Goal: Information Seeking & Learning: Learn about a topic

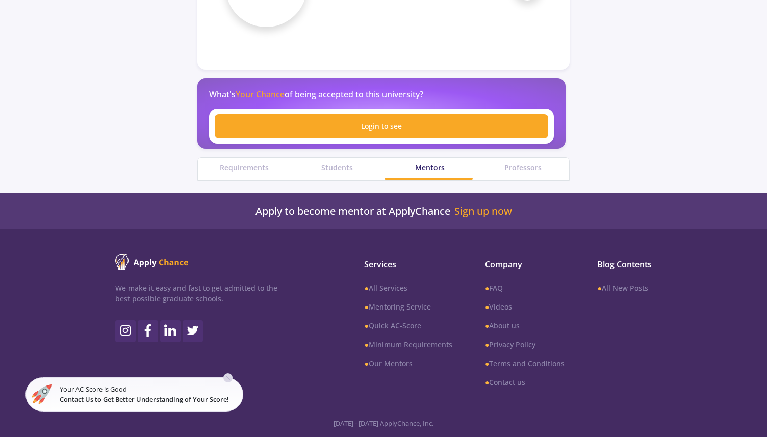
scroll to position [334, 0]
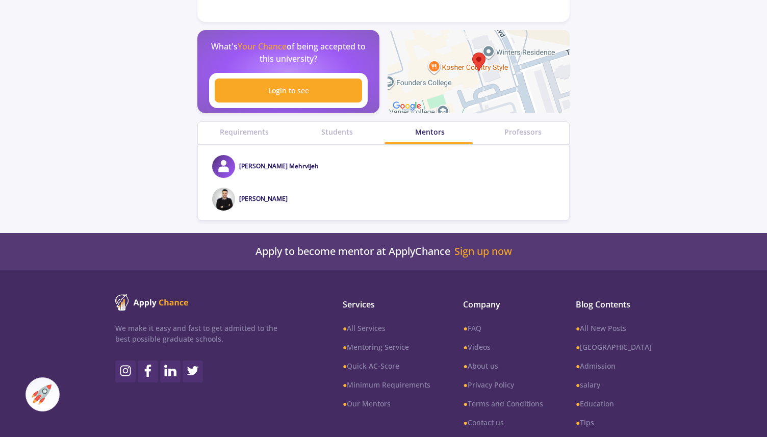
scroll to position [327, 0]
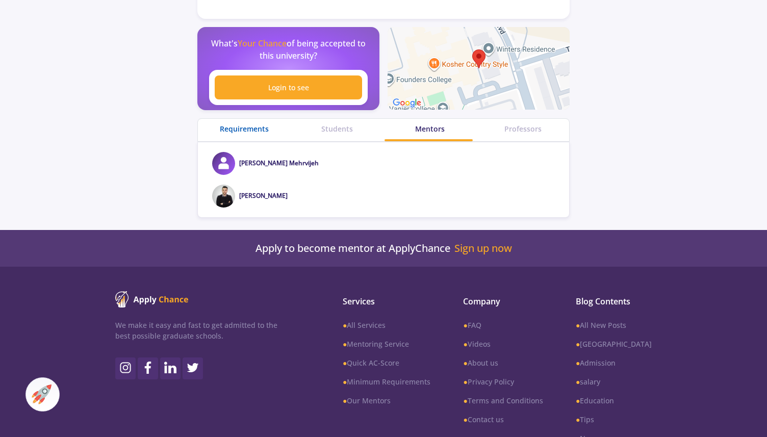
click at [251, 125] on div "Requirements" at bounding box center [244, 128] width 93 height 11
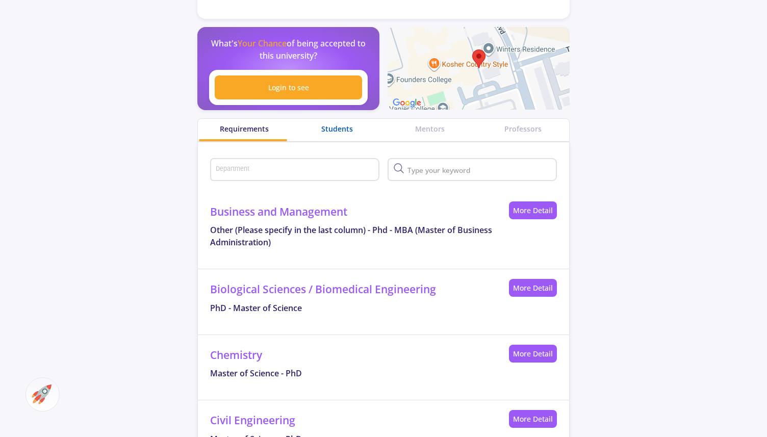
click at [328, 130] on div "Students" at bounding box center [337, 128] width 93 height 11
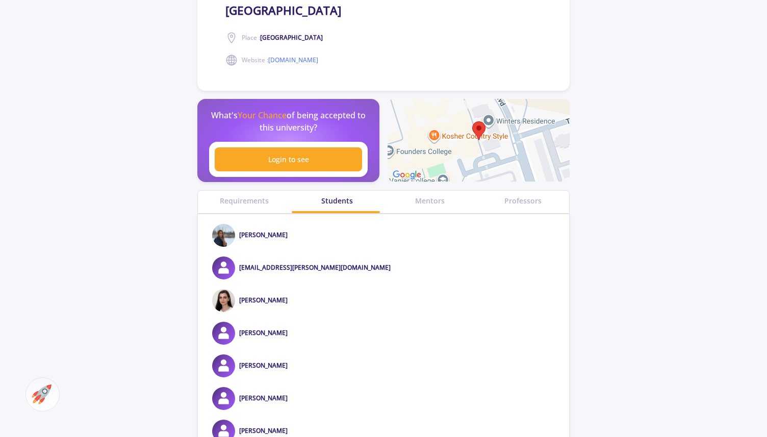
scroll to position [234, 0]
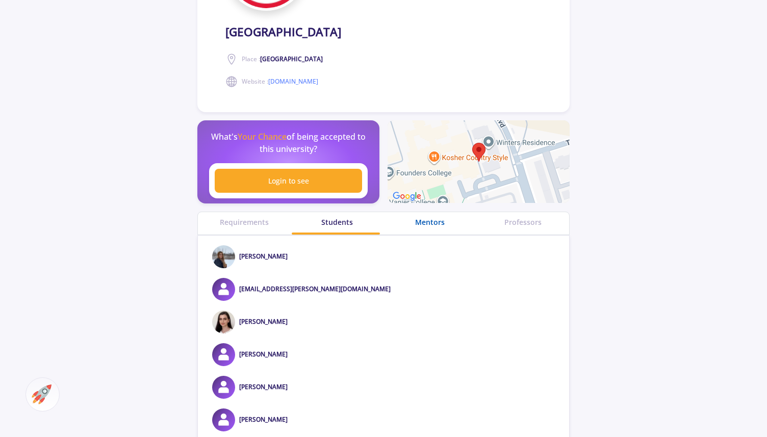
click at [431, 220] on div "Mentors" at bounding box center [429, 222] width 93 height 11
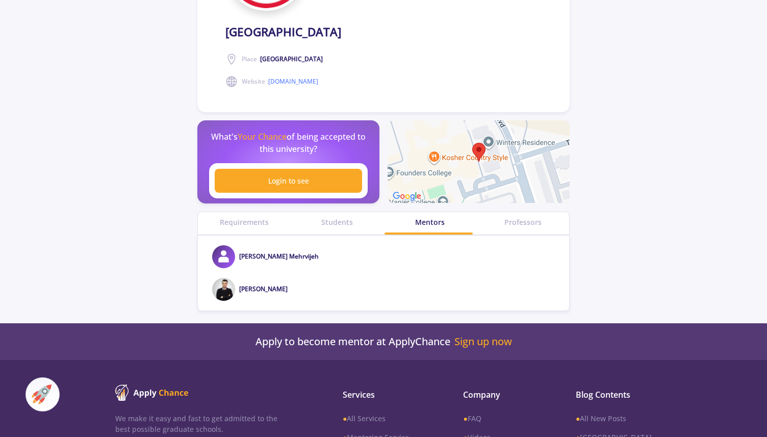
drag, startPoint x: 324, startPoint y: 255, endPoint x: 236, endPoint y: 259, distance: 88.3
click at [236, 259] on div "[PERSON_NAME] Mehrvijeh" at bounding box center [383, 256] width 371 height 23
copy div "[PERSON_NAME] Mehrvijeh"
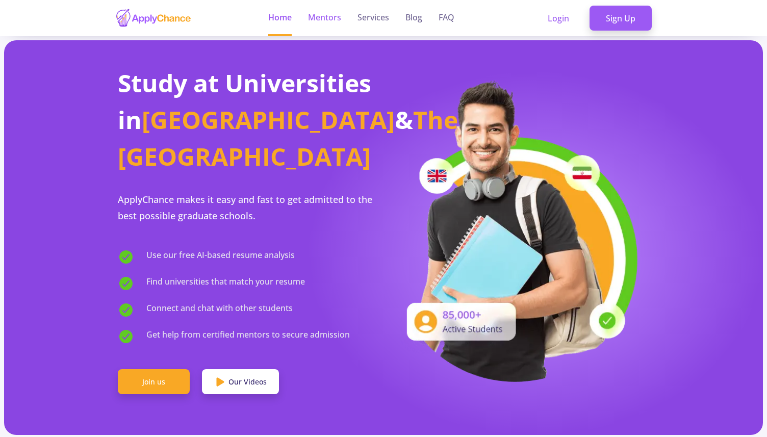
click at [337, 18] on link "Mentors" at bounding box center [324, 18] width 33 height 36
